Goal: Task Accomplishment & Management: Manage account settings

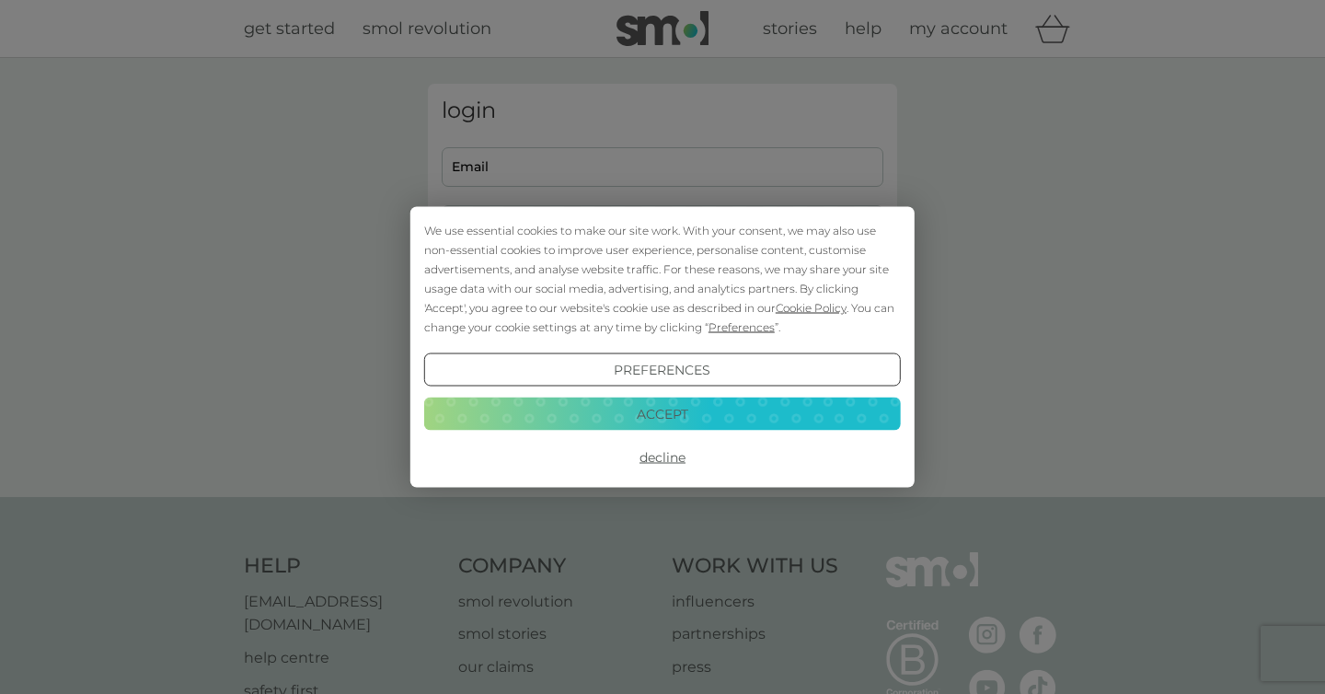
click at [524, 420] on button "Accept" at bounding box center [662, 413] width 477 height 33
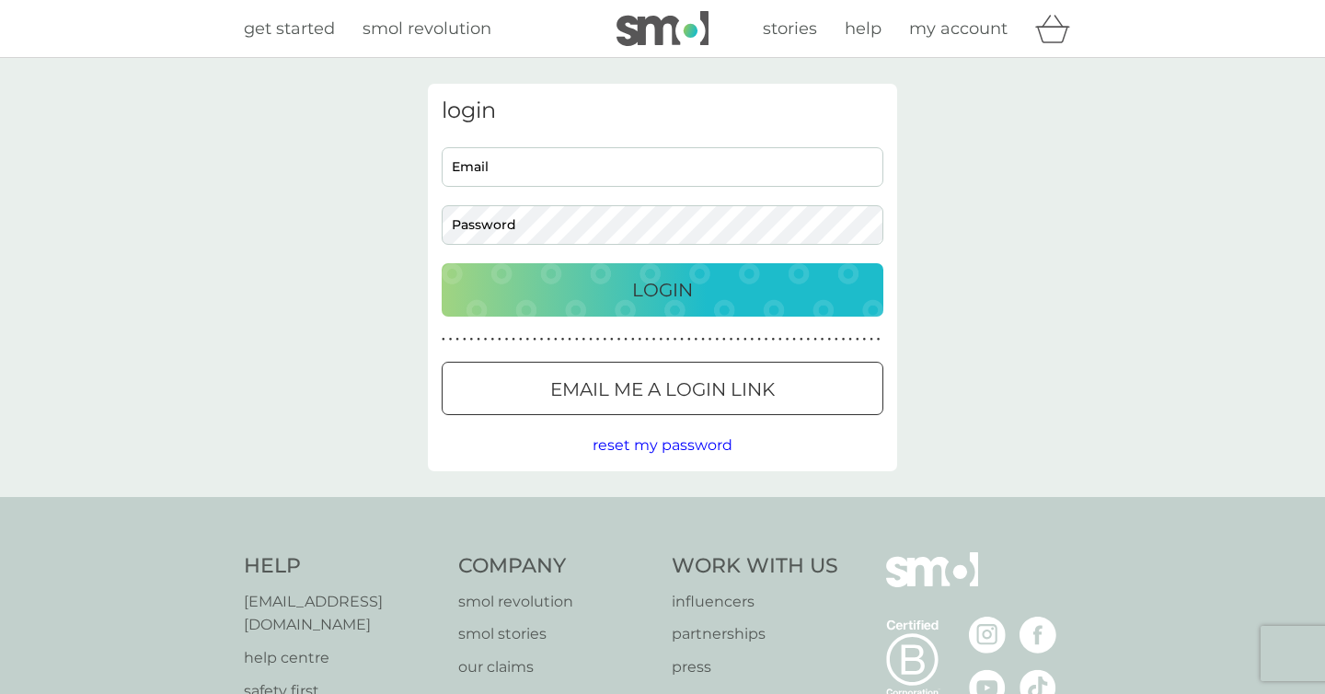
click at [514, 181] on input "Email" at bounding box center [663, 167] width 442 height 40
type input "eleanortodd3@hotmail.co.uk"
click at [580, 307] on button "Login" at bounding box center [663, 289] width 442 height 53
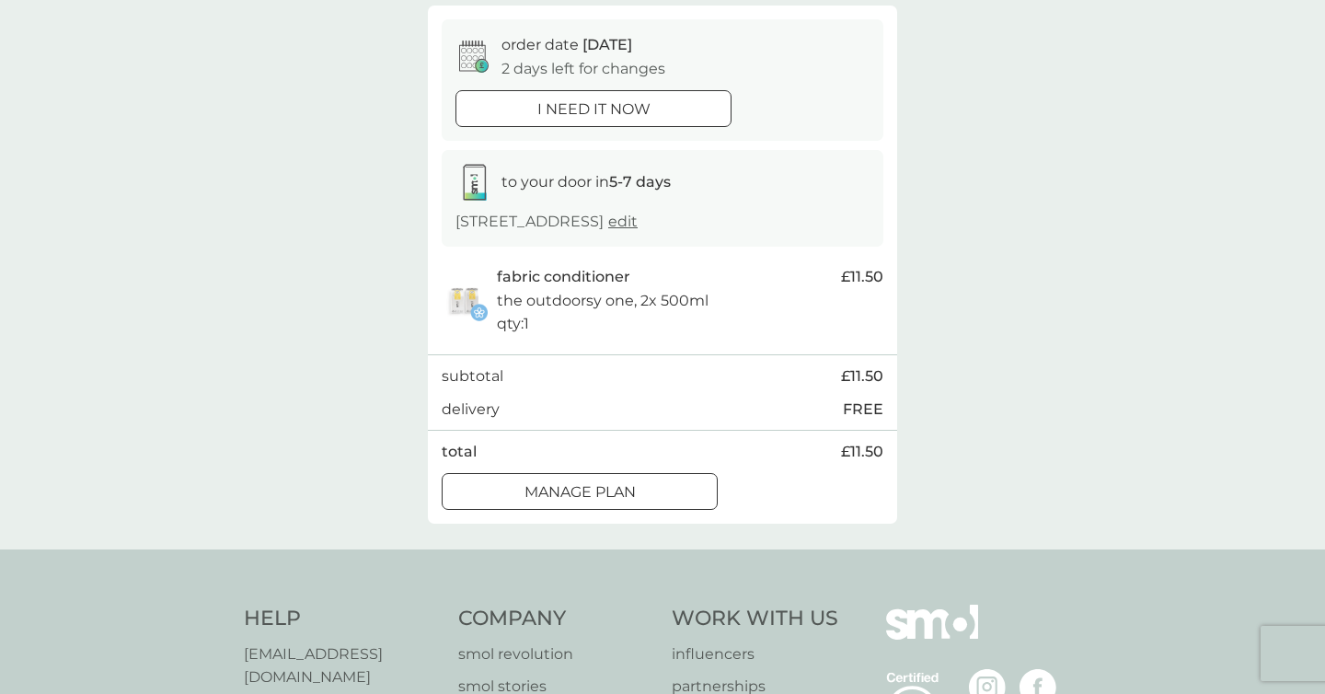
scroll to position [170, 0]
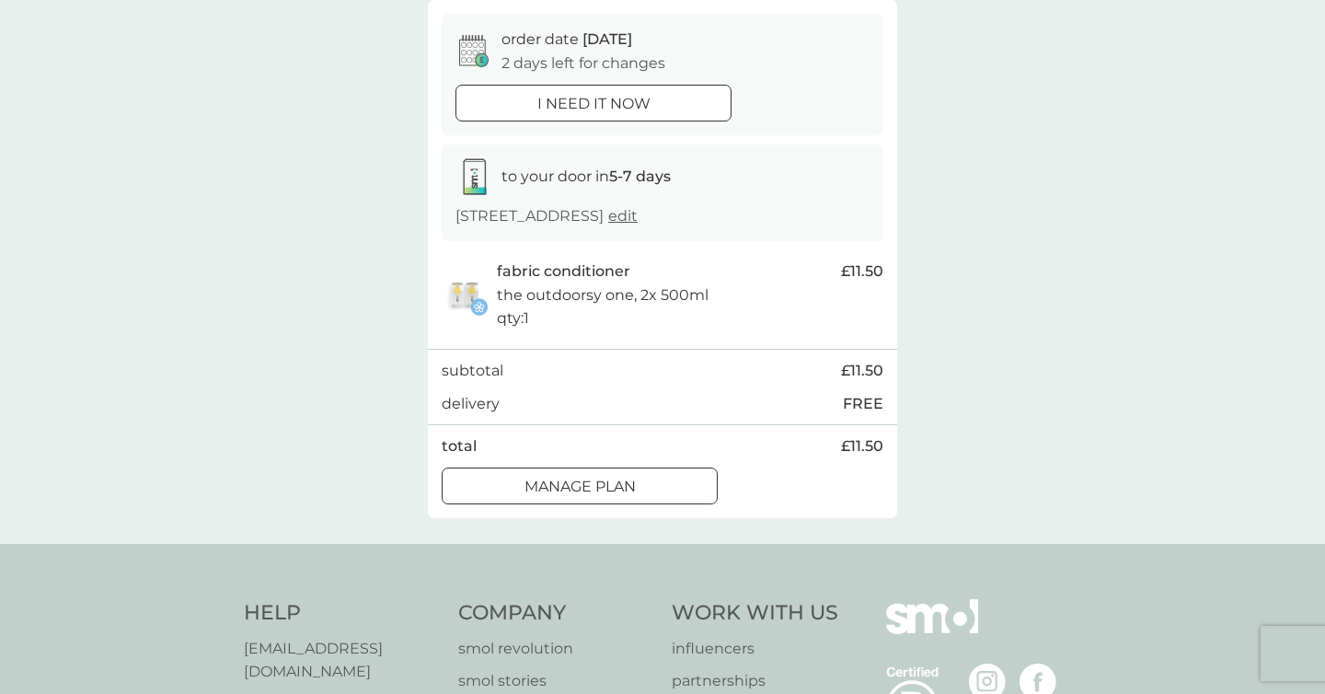
click at [595, 485] on div at bounding box center [580, 486] width 66 height 19
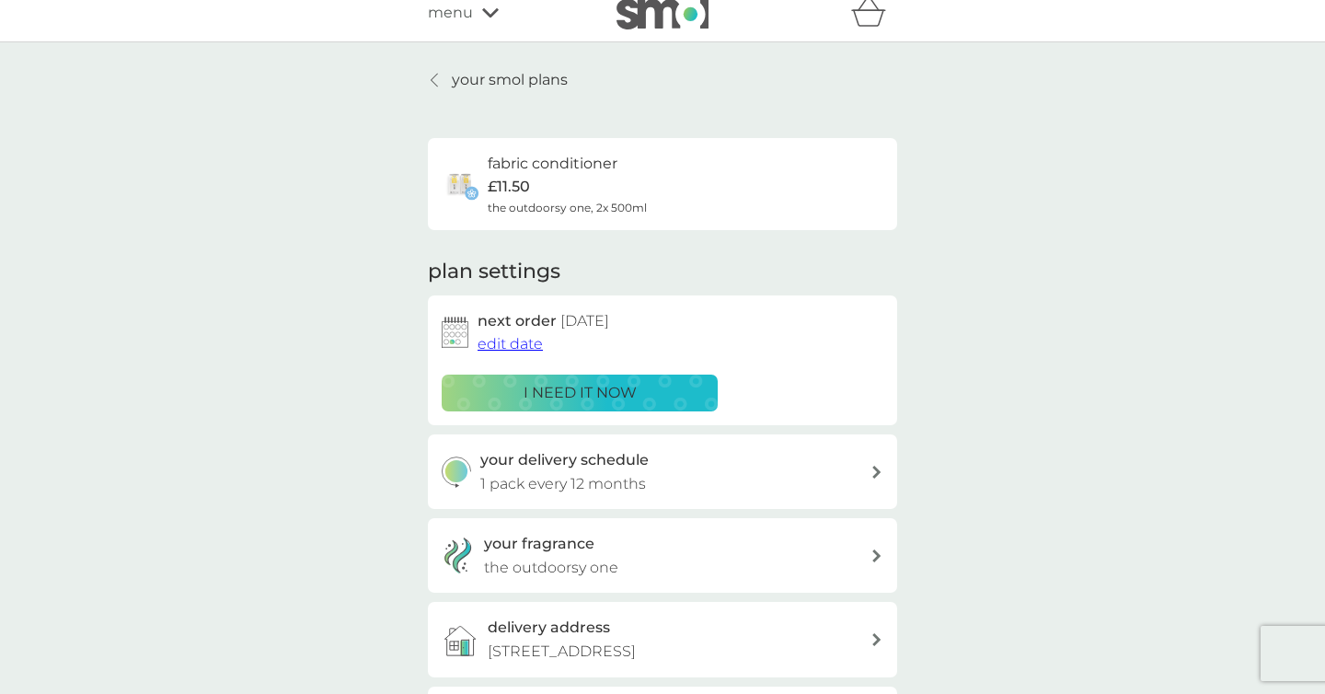
scroll to position [18, 0]
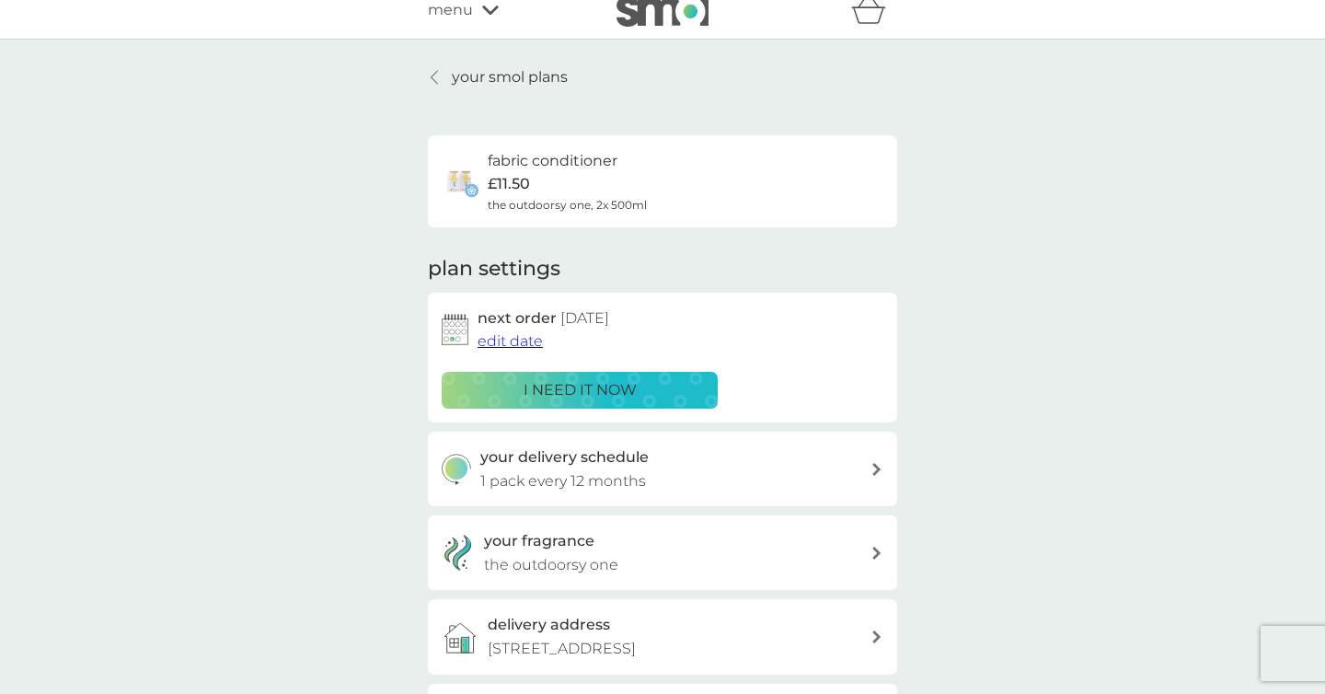
click at [514, 343] on span "edit date" at bounding box center [510, 340] width 65 height 17
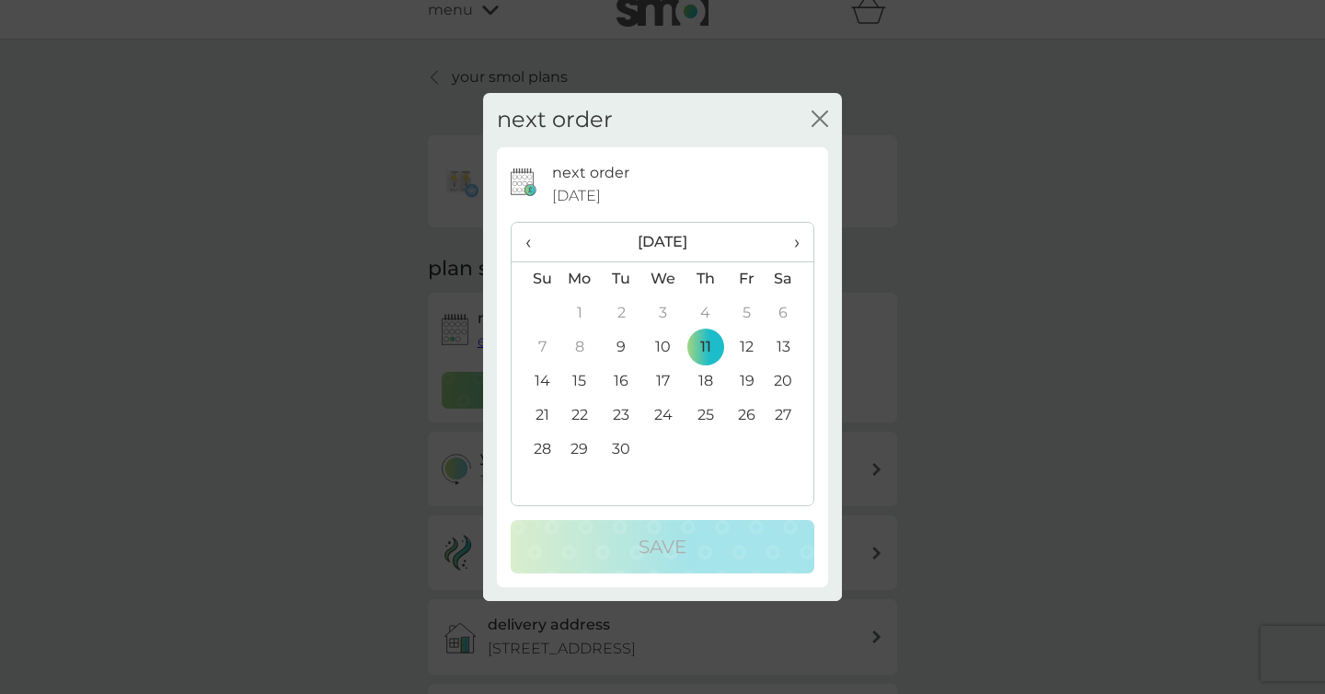
click at [794, 240] on span "›" at bounding box center [790, 242] width 18 height 39
click at [703, 343] on td "11" at bounding box center [705, 347] width 41 height 34
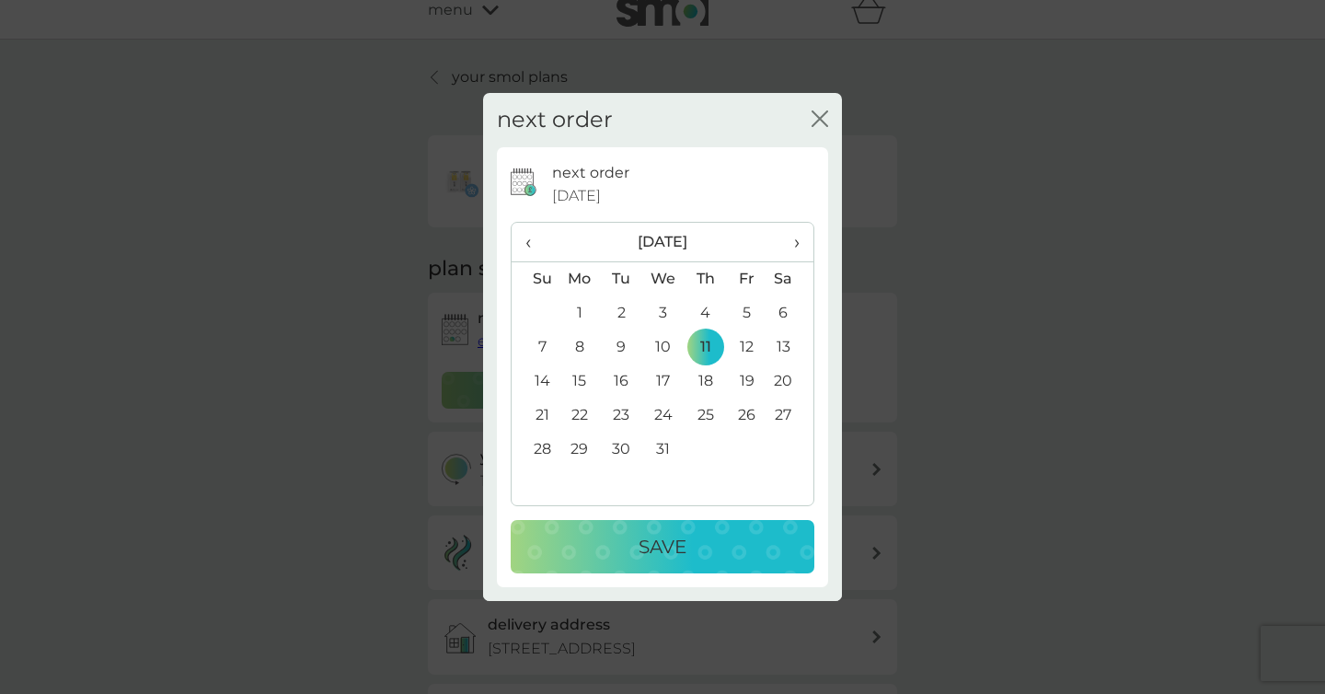
click at [713, 544] on div "Save" at bounding box center [662, 546] width 267 height 29
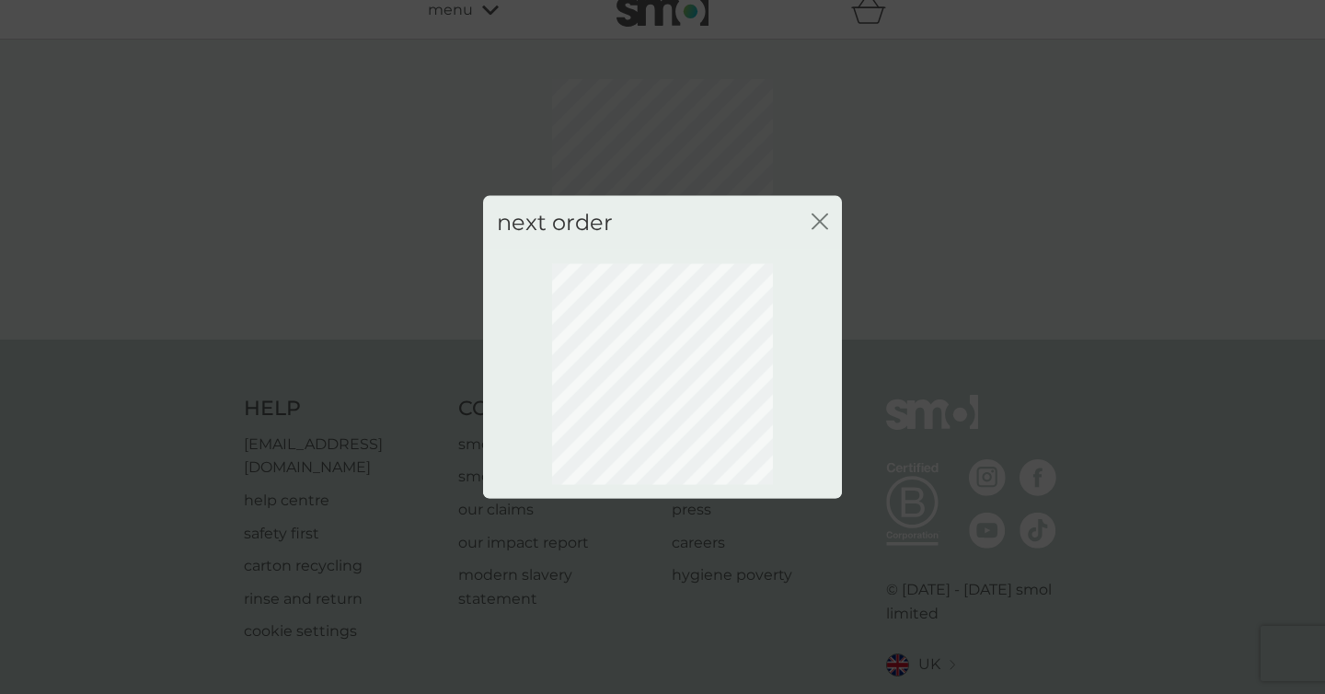
click at [821, 225] on icon "close" at bounding box center [820, 222] width 17 height 17
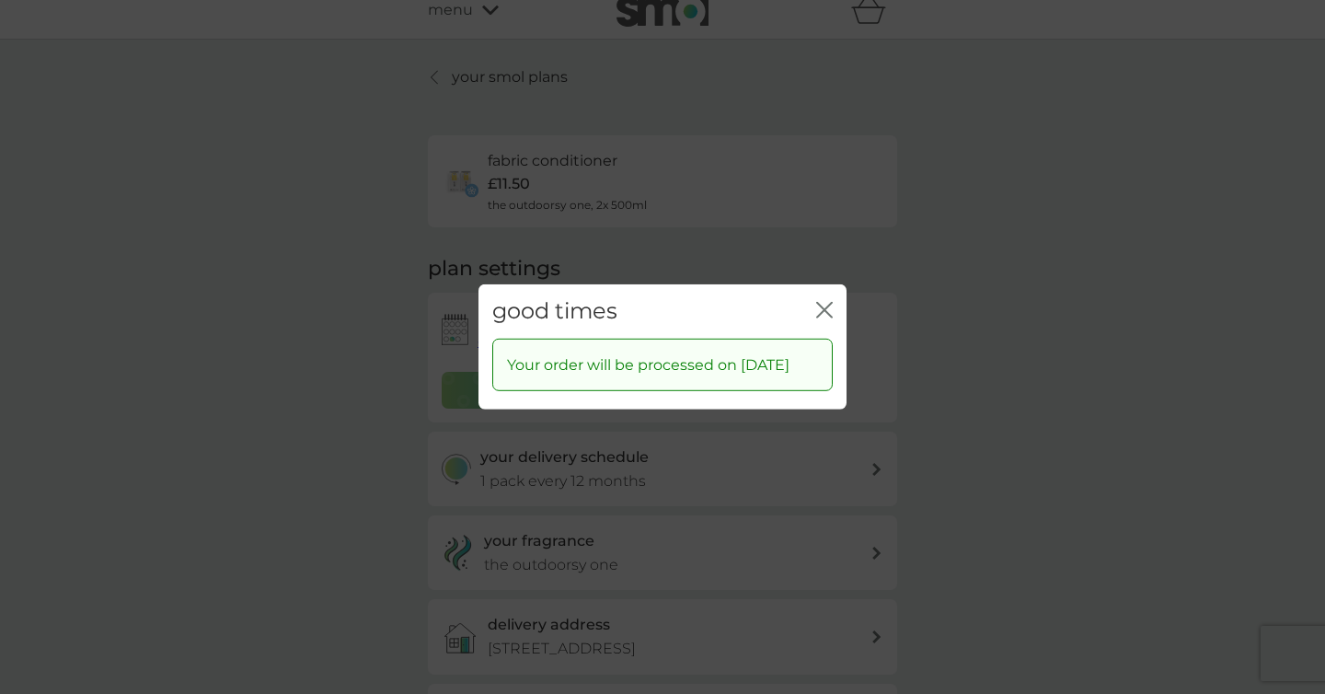
click at [827, 303] on icon "close" at bounding box center [828, 310] width 7 height 15
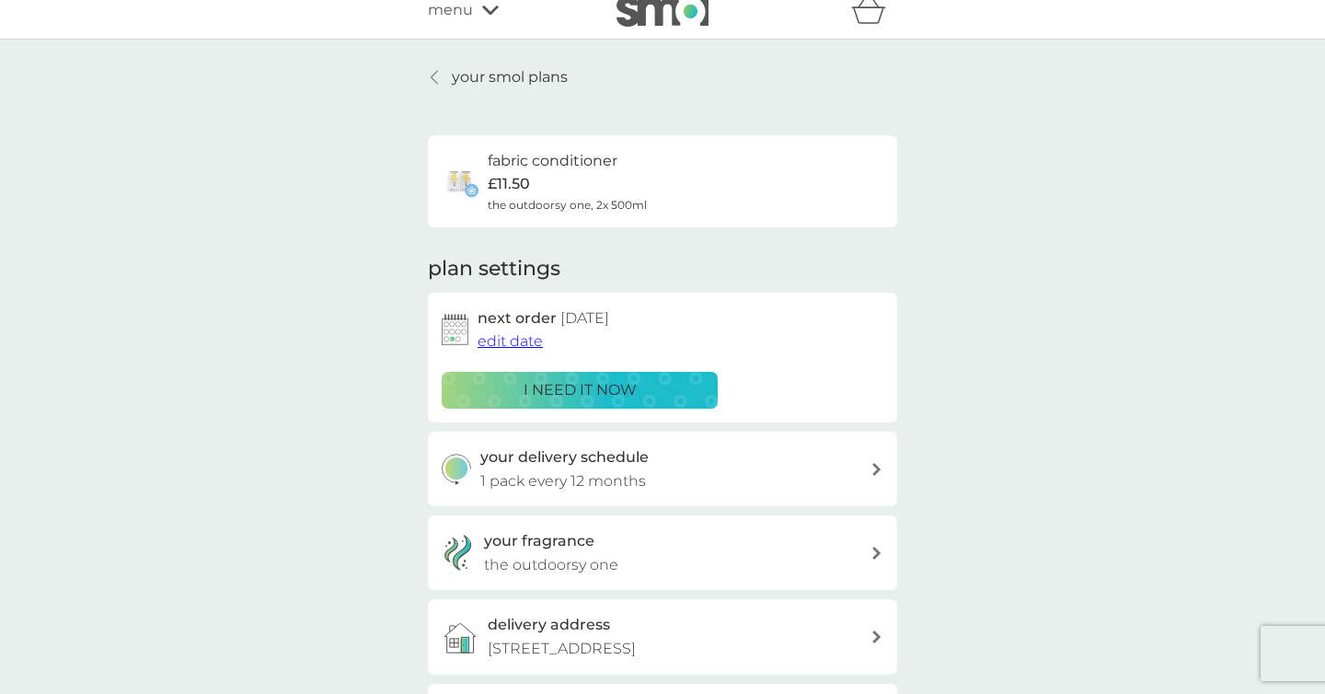
click at [852, 457] on div "your delivery schedule 1 pack every 12 months" at bounding box center [675, 468] width 391 height 47
select select "8"
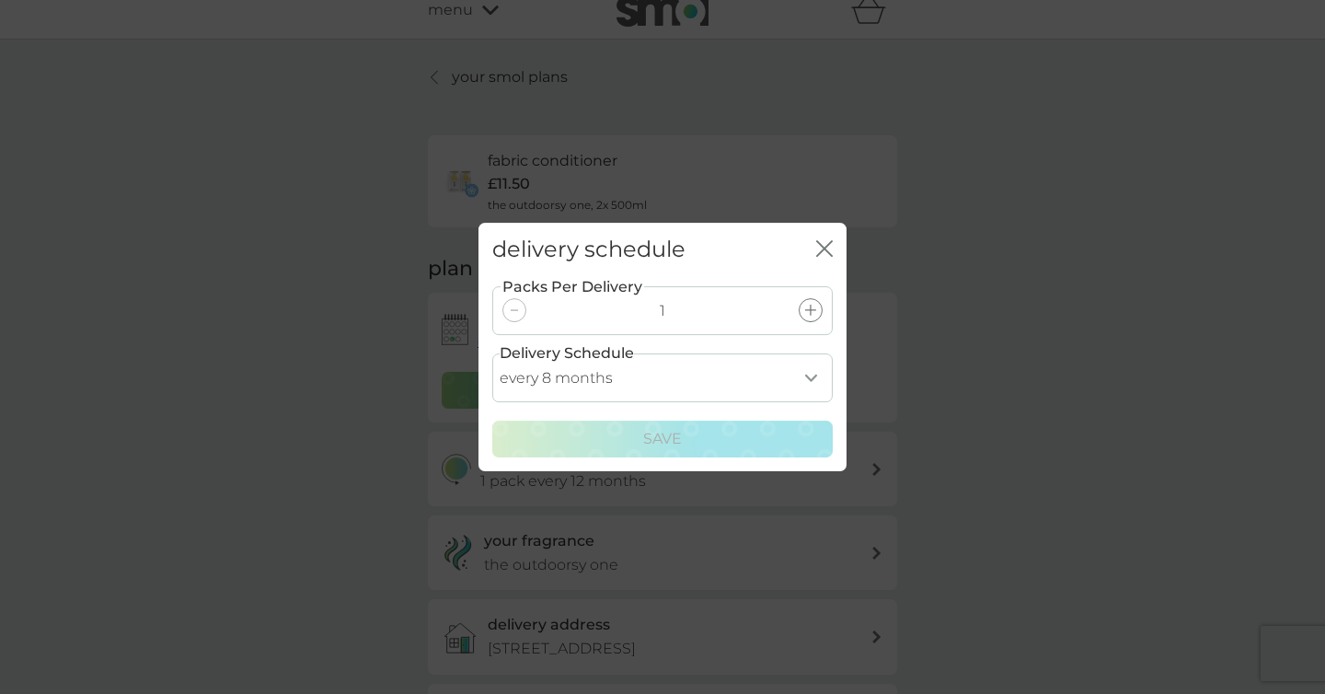
click at [827, 241] on icon "close" at bounding box center [824, 248] width 17 height 17
